Goal: Check status: Check status

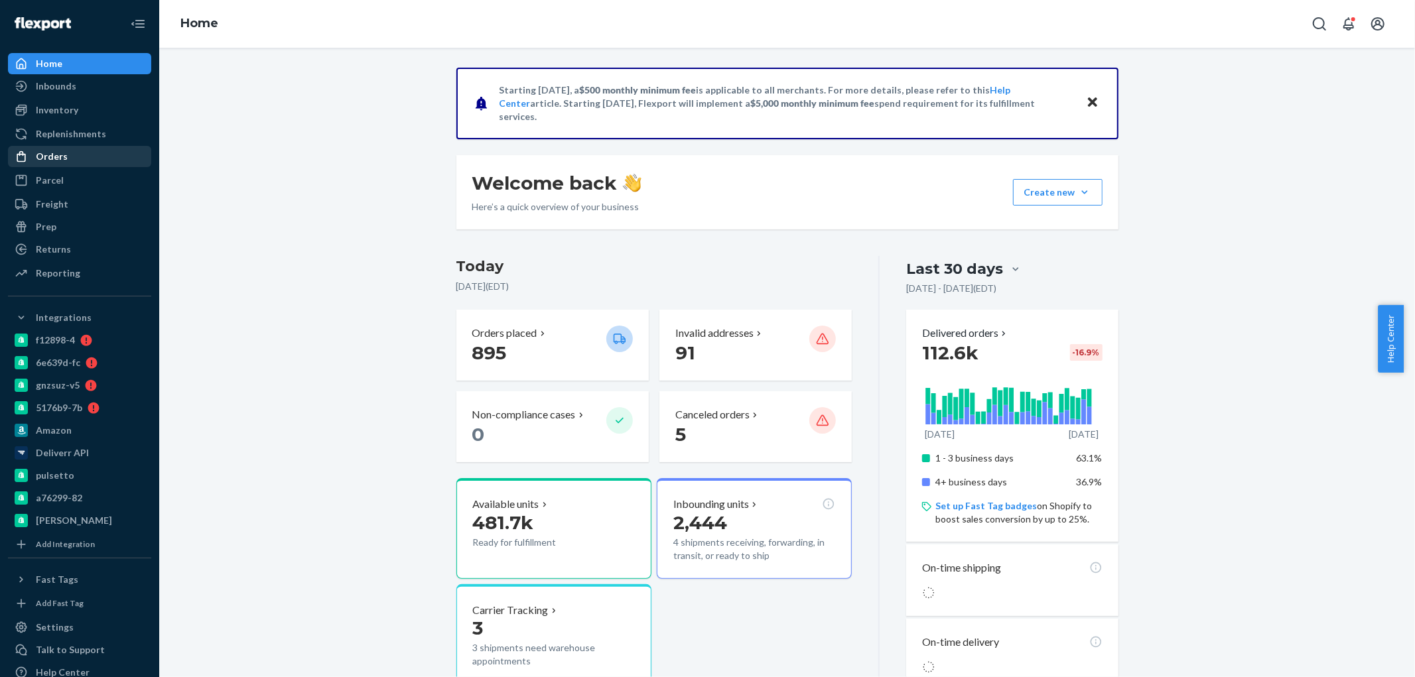
click at [71, 159] on div "Orders" at bounding box center [79, 156] width 141 height 19
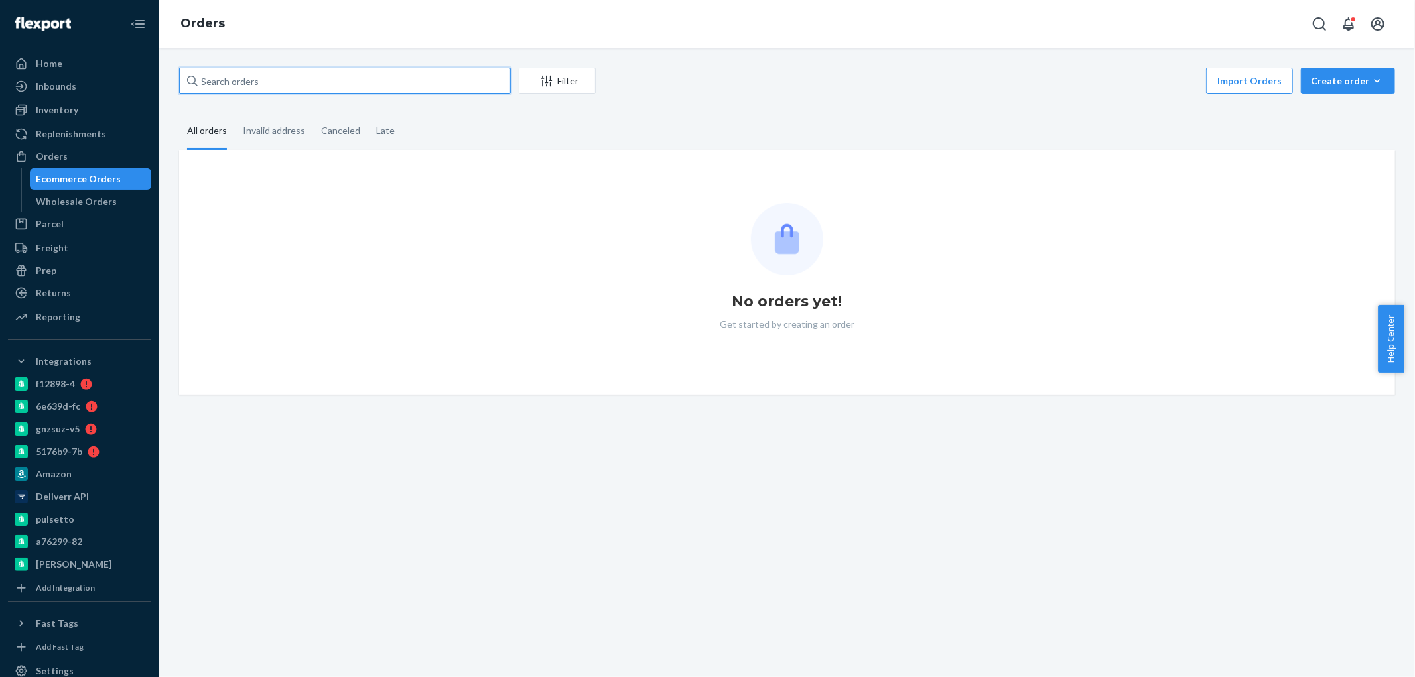
click at [343, 84] on input "text" at bounding box center [345, 81] width 332 height 27
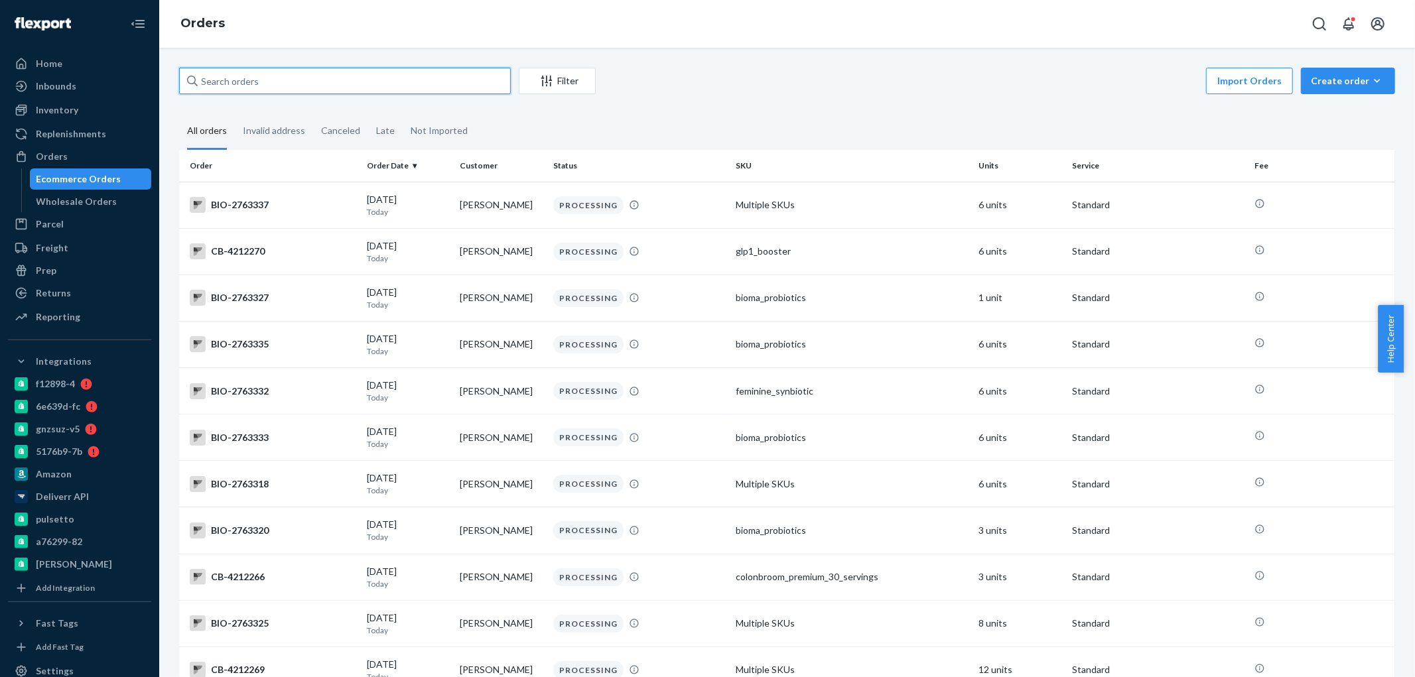
paste input "[EMAIL_ADDRESS][DOMAIN_NAME]"
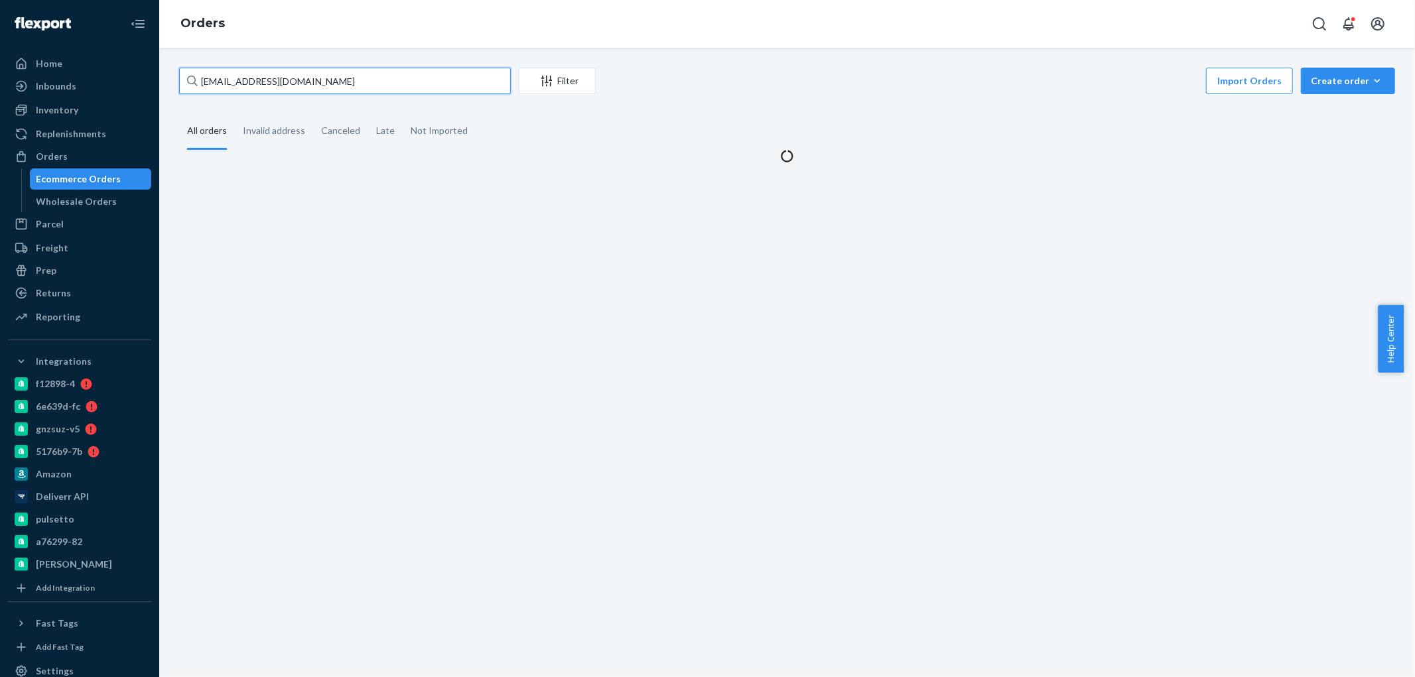
type input "[EMAIL_ADDRESS][DOMAIN_NAME]"
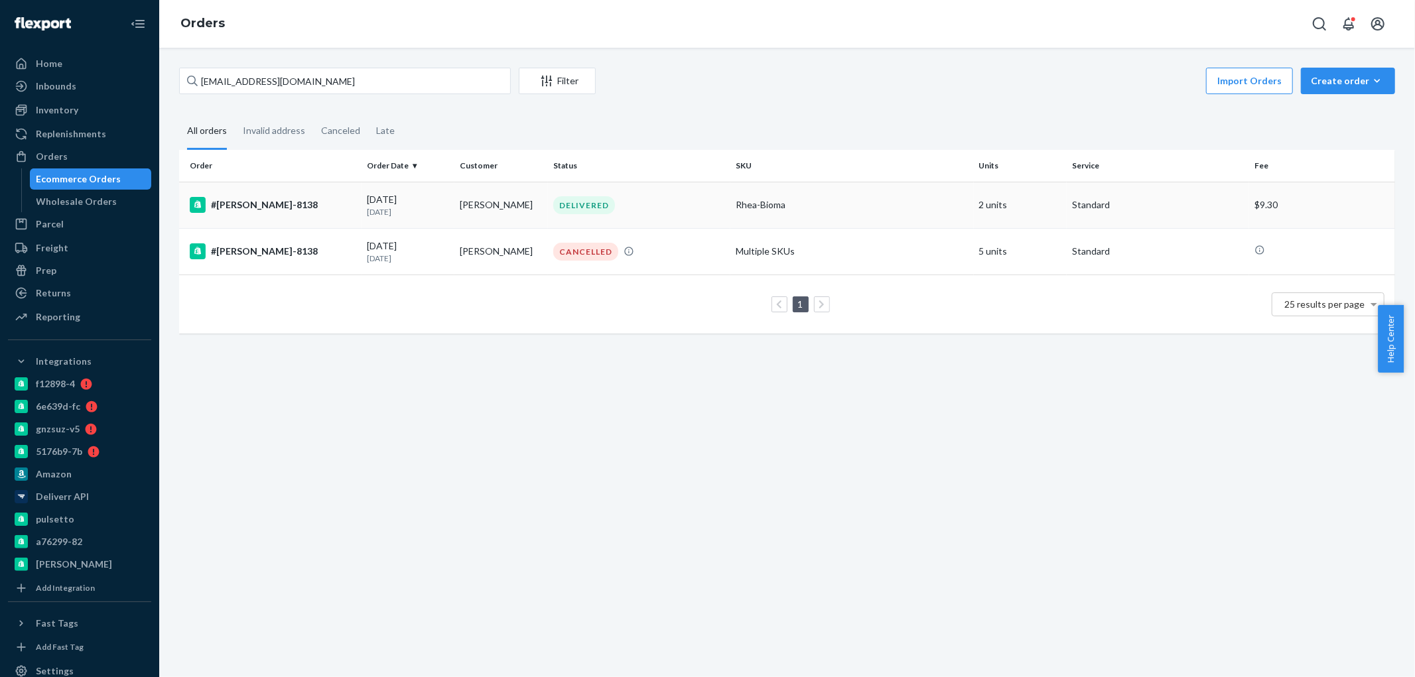
click at [247, 206] on div "#[PERSON_NAME]-8138" at bounding box center [273, 205] width 166 height 16
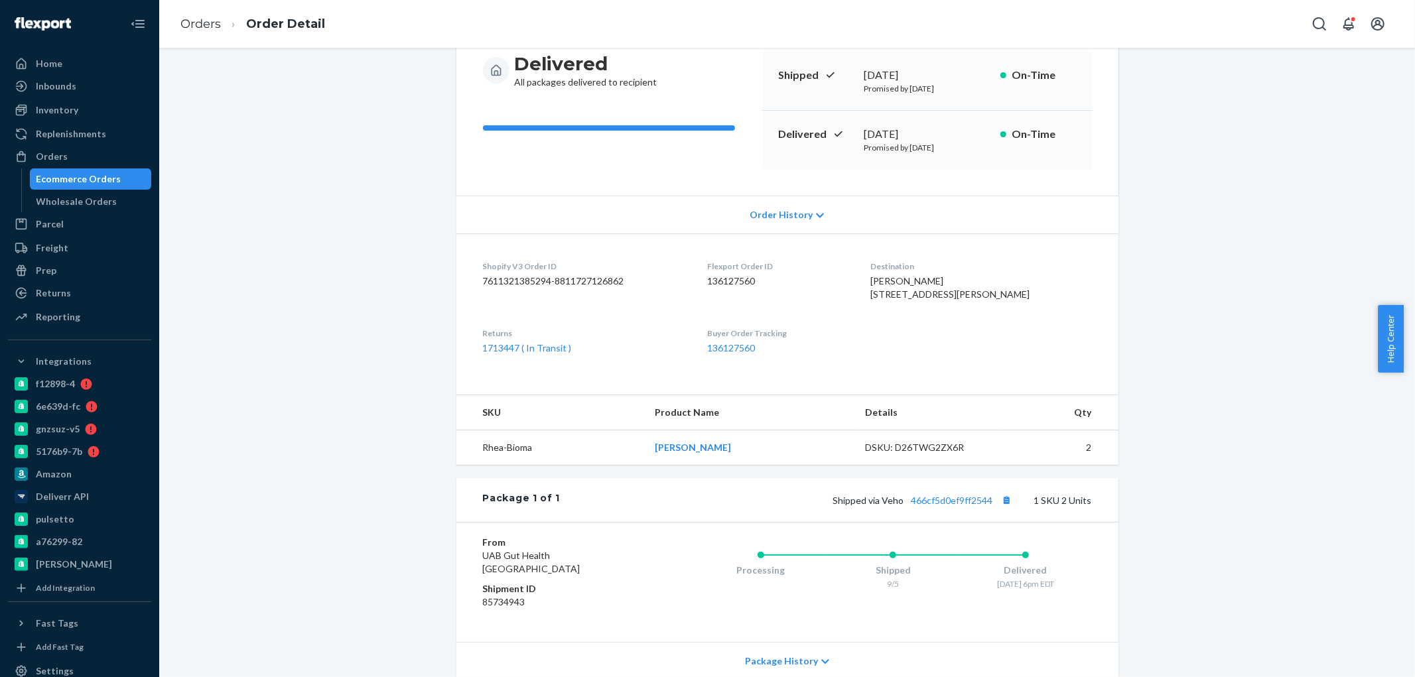
scroll to position [147, 0]
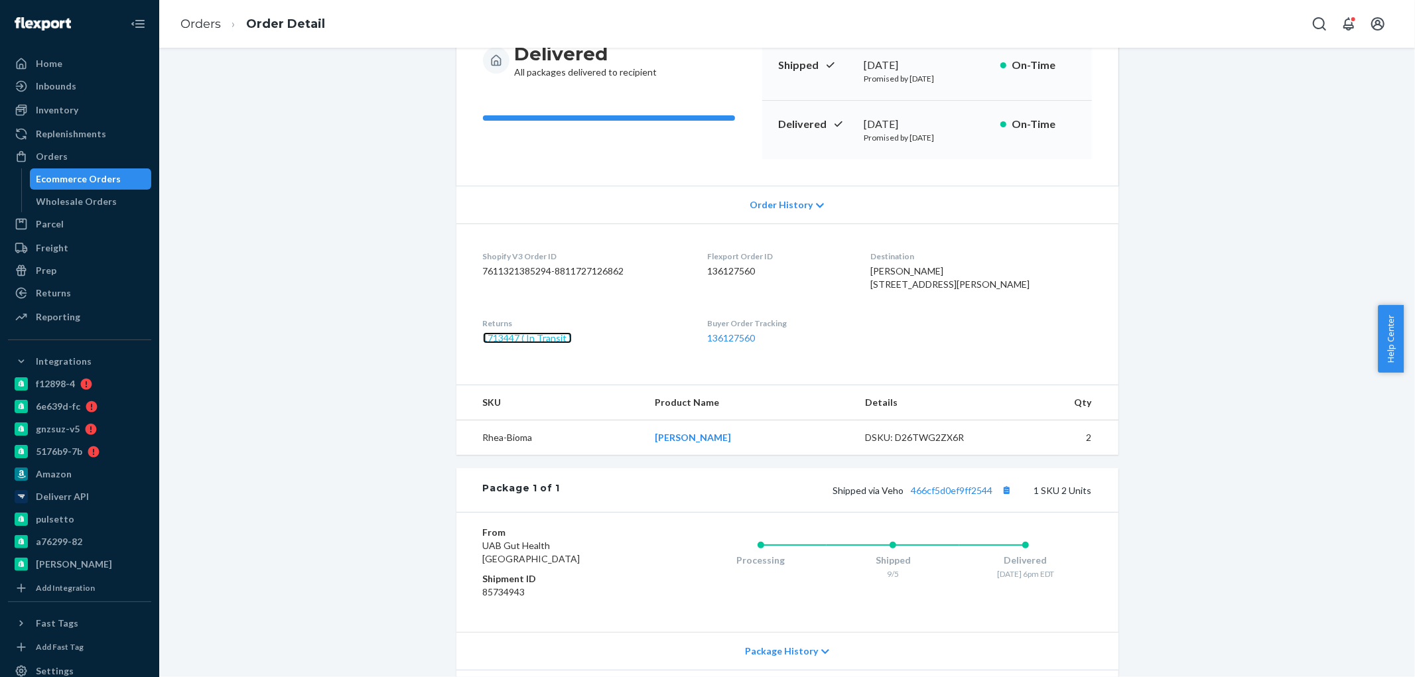
click at [523, 344] on link "1713447 ( In Transit )" at bounding box center [527, 337] width 89 height 11
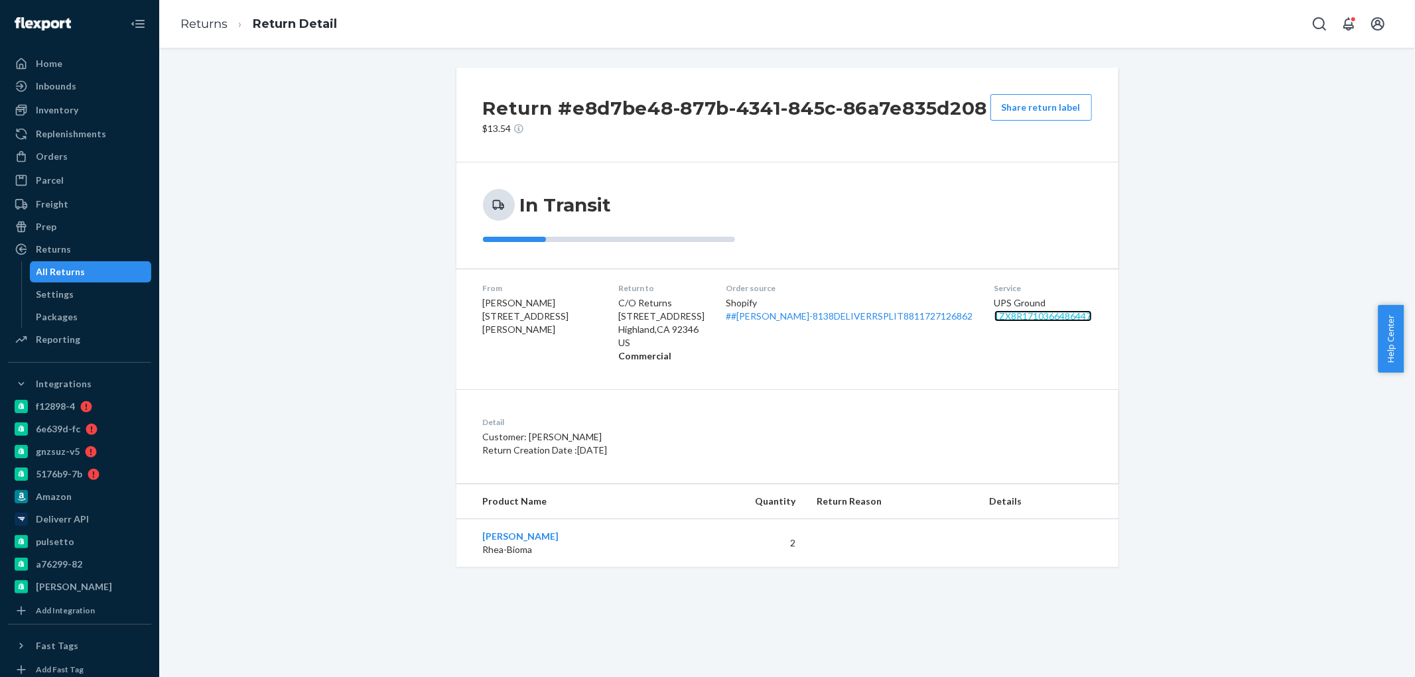
click at [1007, 318] on link "1ZX8R1710366486447" at bounding box center [1043, 315] width 98 height 11
